Goal: Task Accomplishment & Management: Use online tool/utility

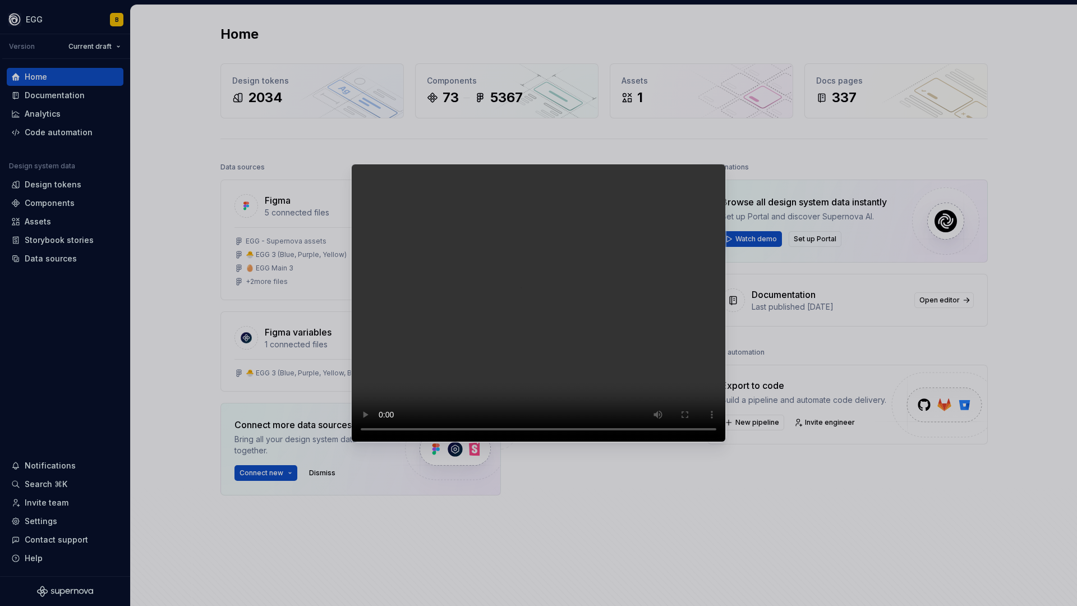
click at [351, 389] on video at bounding box center [538, 303] width 375 height 278
click at [376, 281] on video at bounding box center [538, 303] width 375 height 278
click at [378, 280] on video at bounding box center [538, 303] width 375 height 278
click at [351, 318] on video at bounding box center [538, 303] width 375 height 278
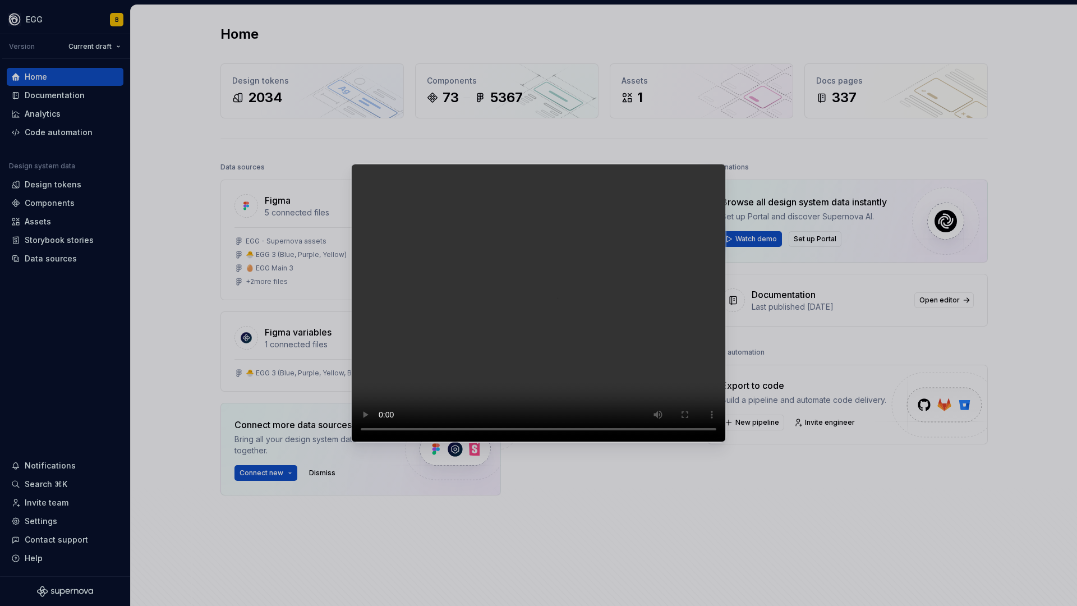
click at [409, 338] on video at bounding box center [538, 303] width 375 height 278
click at [351, 307] on video at bounding box center [538, 303] width 375 height 278
click at [554, 310] on video at bounding box center [538, 303] width 375 height 278
click at [351, 294] on video at bounding box center [538, 303] width 375 height 278
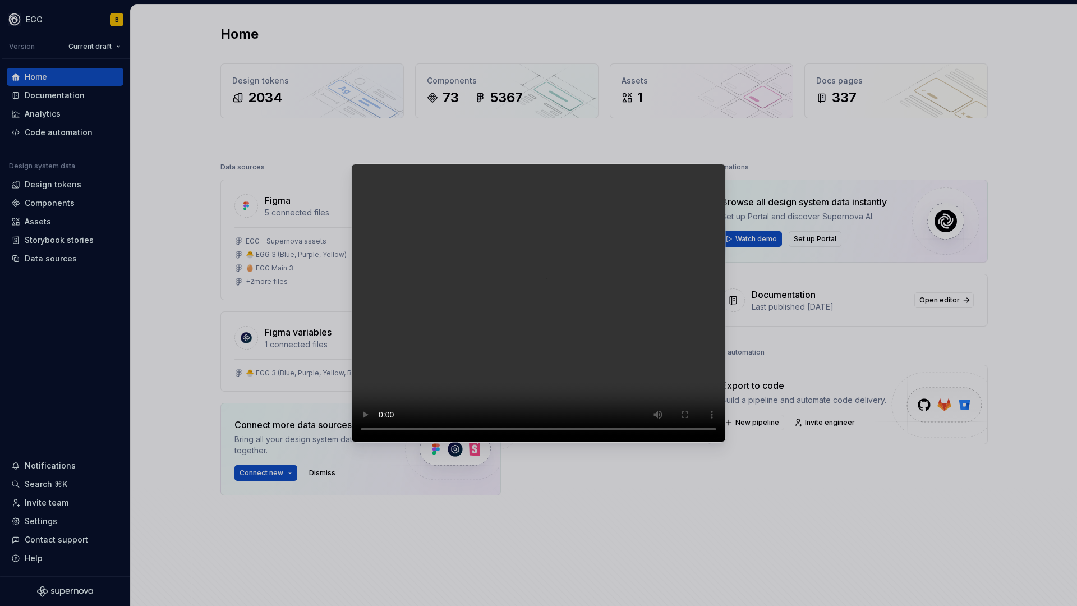
click at [351, 294] on video at bounding box center [538, 303] width 375 height 278
click at [351, 239] on video at bounding box center [538, 303] width 375 height 278
click at [351, 206] on video at bounding box center [538, 303] width 375 height 278
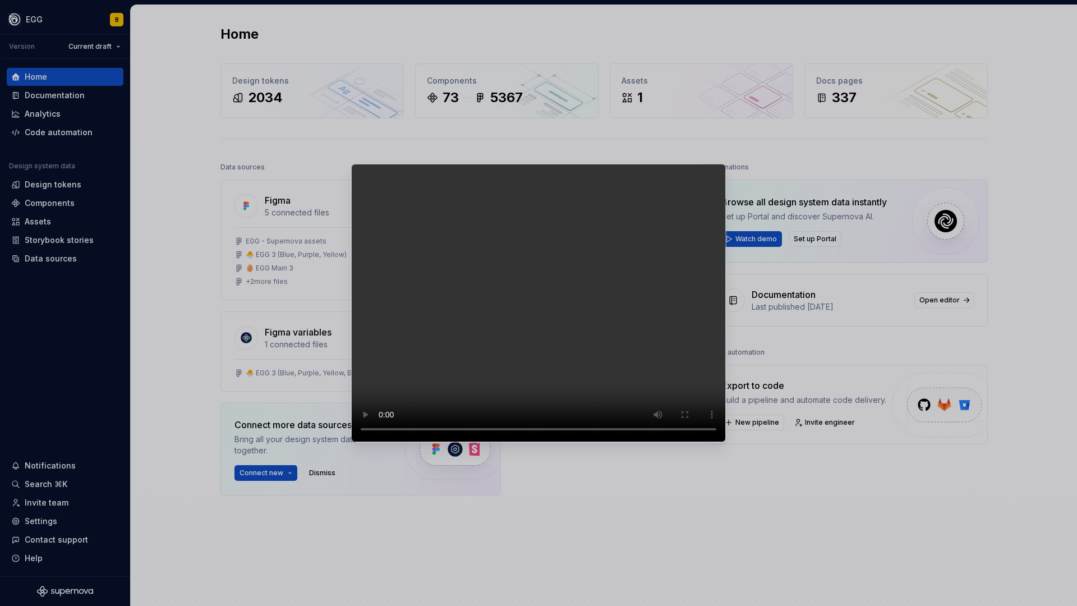
click at [418, 442] on video at bounding box center [538, 303] width 375 height 278
click at [370, 442] on video at bounding box center [538, 303] width 375 height 278
click at [351, 321] on video at bounding box center [538, 303] width 375 height 278
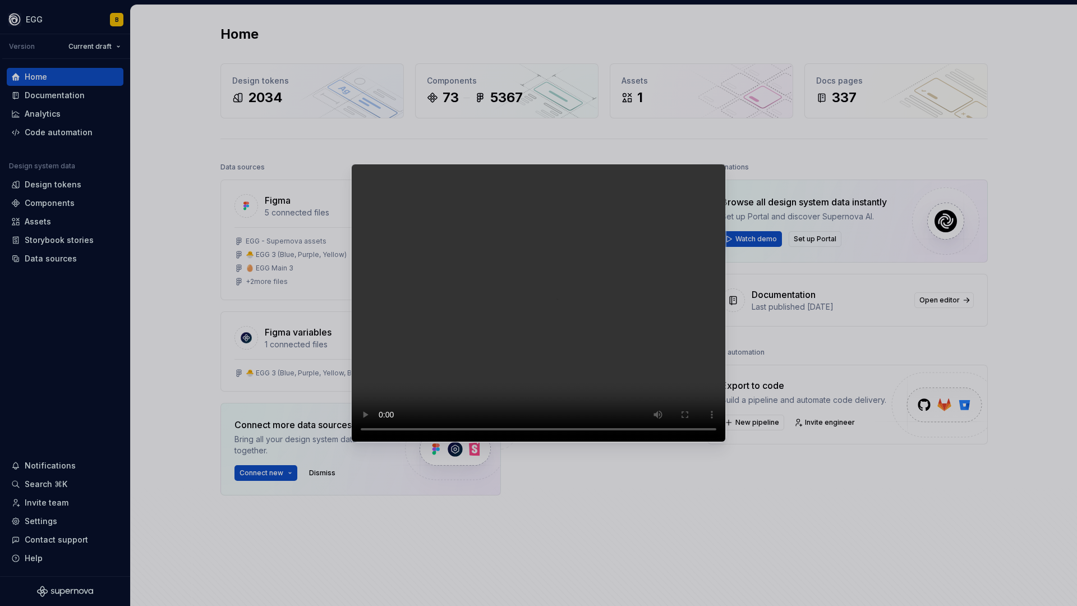
click at [351, 321] on video at bounding box center [538, 303] width 375 height 278
click at [351, 306] on video at bounding box center [538, 303] width 375 height 278
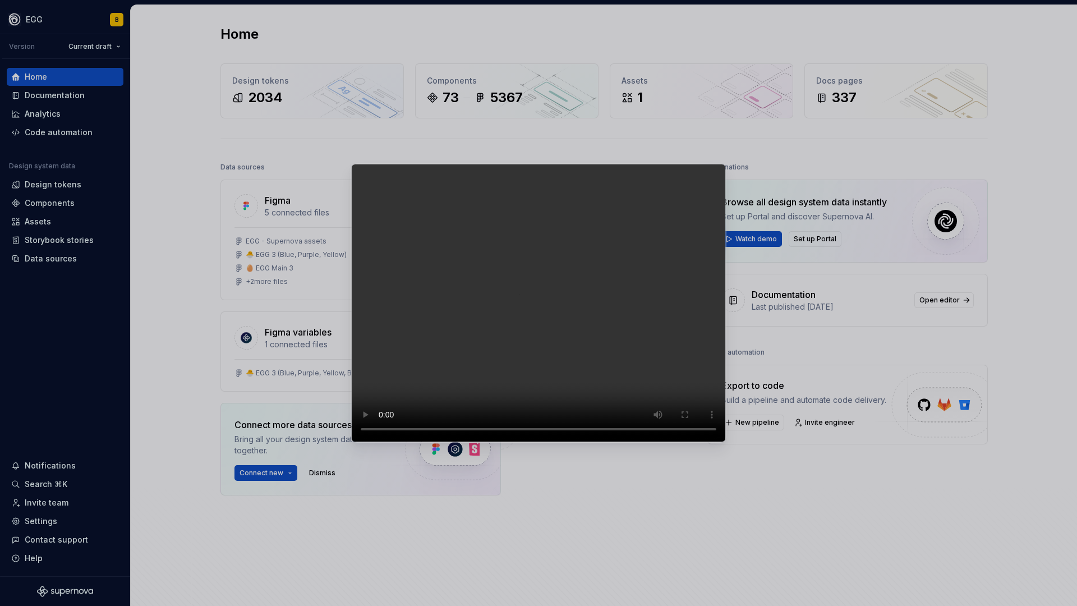
click at [351, 306] on video at bounding box center [538, 303] width 375 height 278
click at [351, 357] on video at bounding box center [538, 303] width 375 height 278
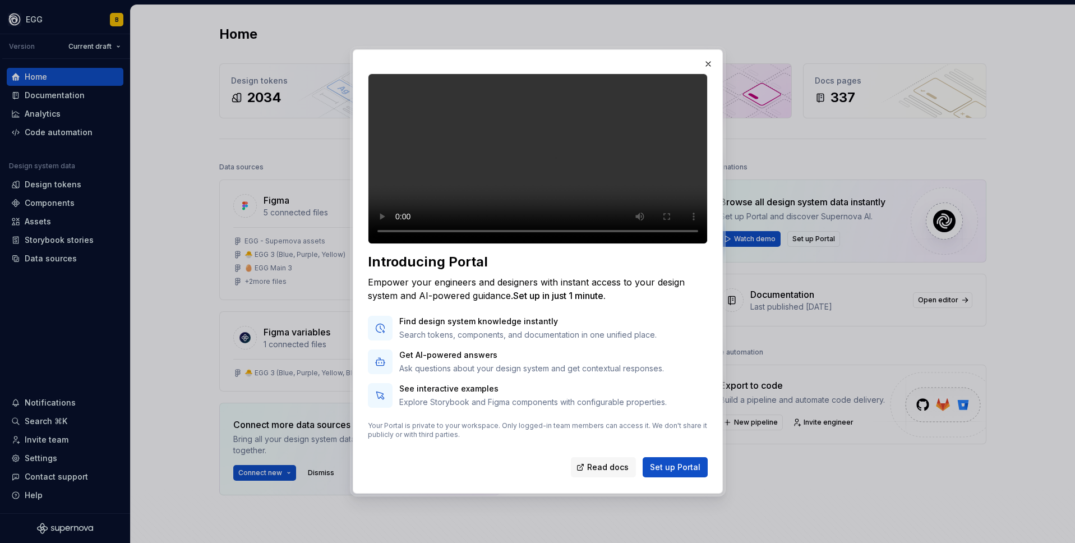
drag, startPoint x: 705, startPoint y: 53, endPoint x: 711, endPoint y: 68, distance: 16.1
click at [705, 56] on button "button" at bounding box center [709, 64] width 16 height 16
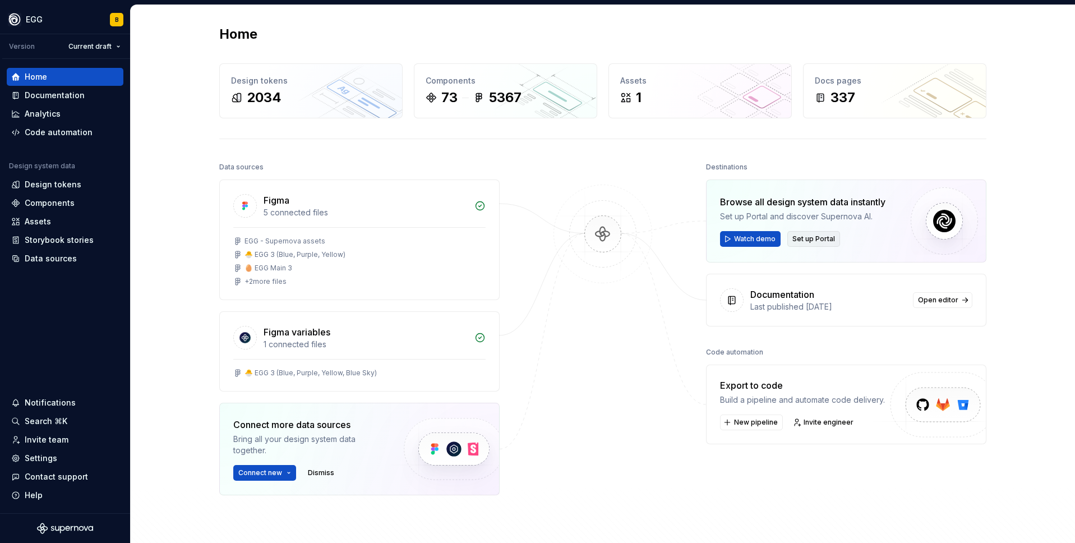
click at [807, 242] on span "Set up Portal" at bounding box center [814, 238] width 43 height 9
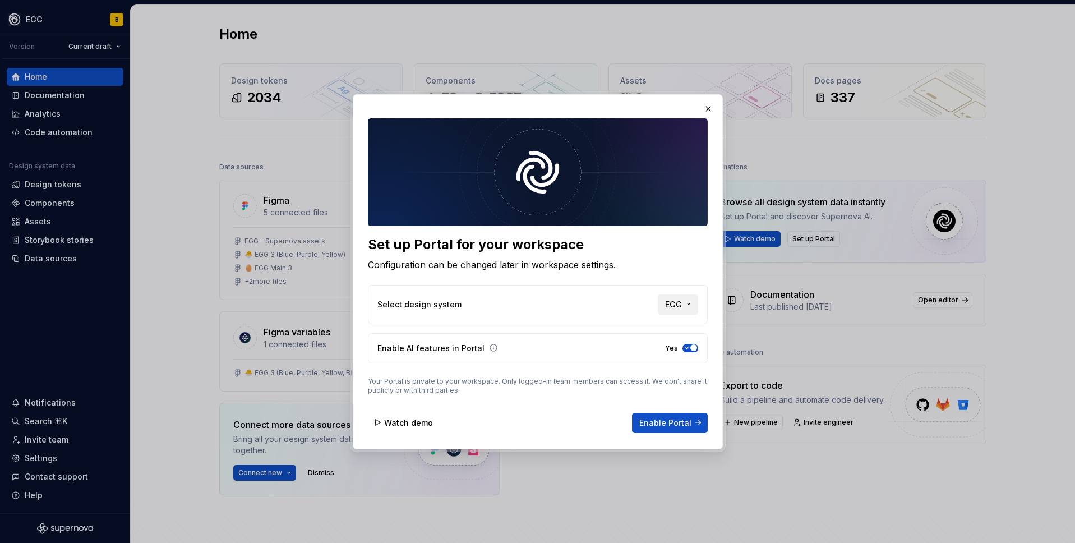
click at [684, 301] on button "EGG" at bounding box center [678, 304] width 40 height 20
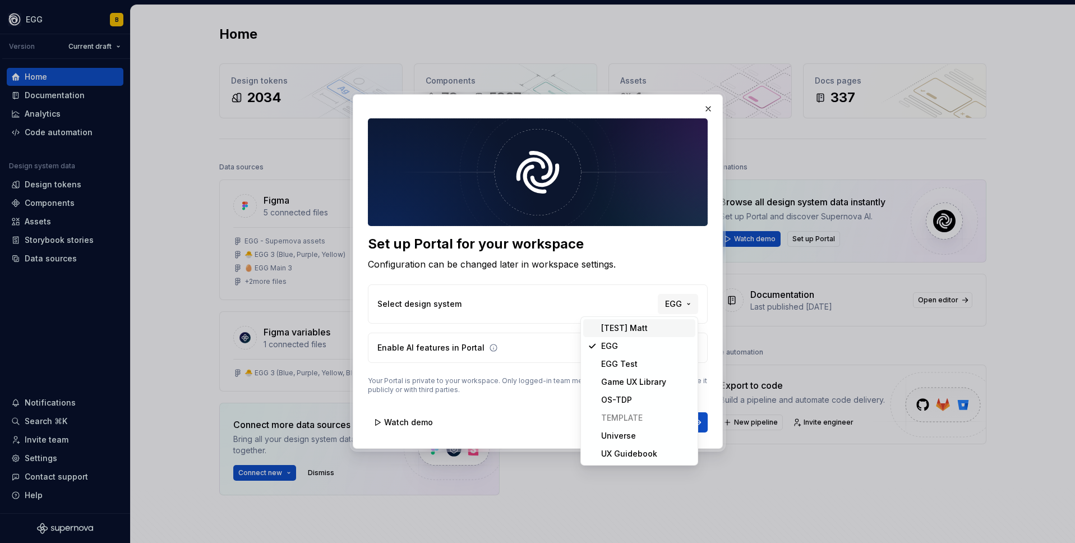
click at [481, 302] on div "Set up Portal for your workspace Configuration can be changed later in workspac…" at bounding box center [537, 271] width 1075 height 543
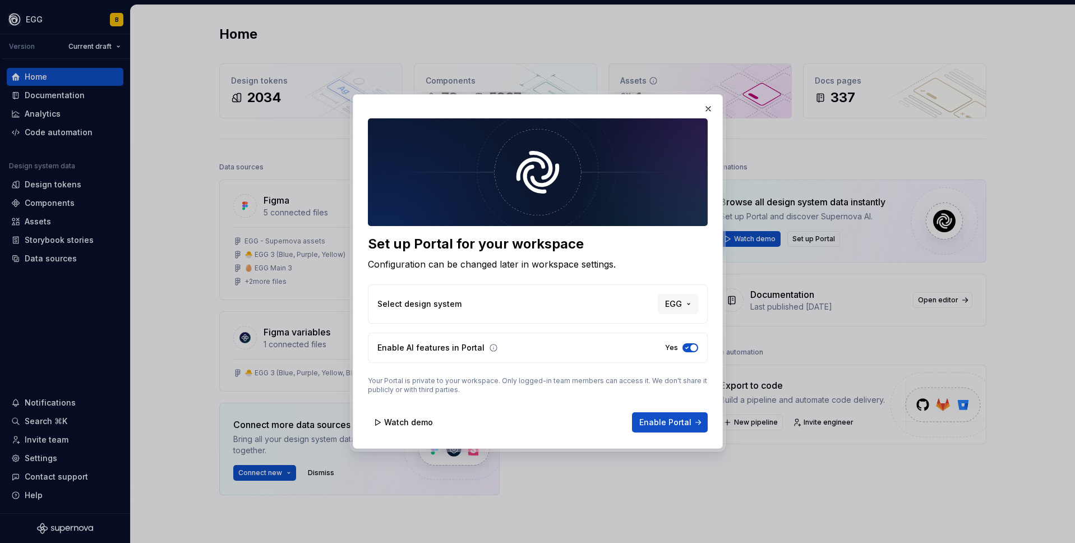
click at [705, 109] on button "button" at bounding box center [709, 109] width 16 height 16
